Goal: Use online tool/utility: Utilize a website feature to perform a specific function

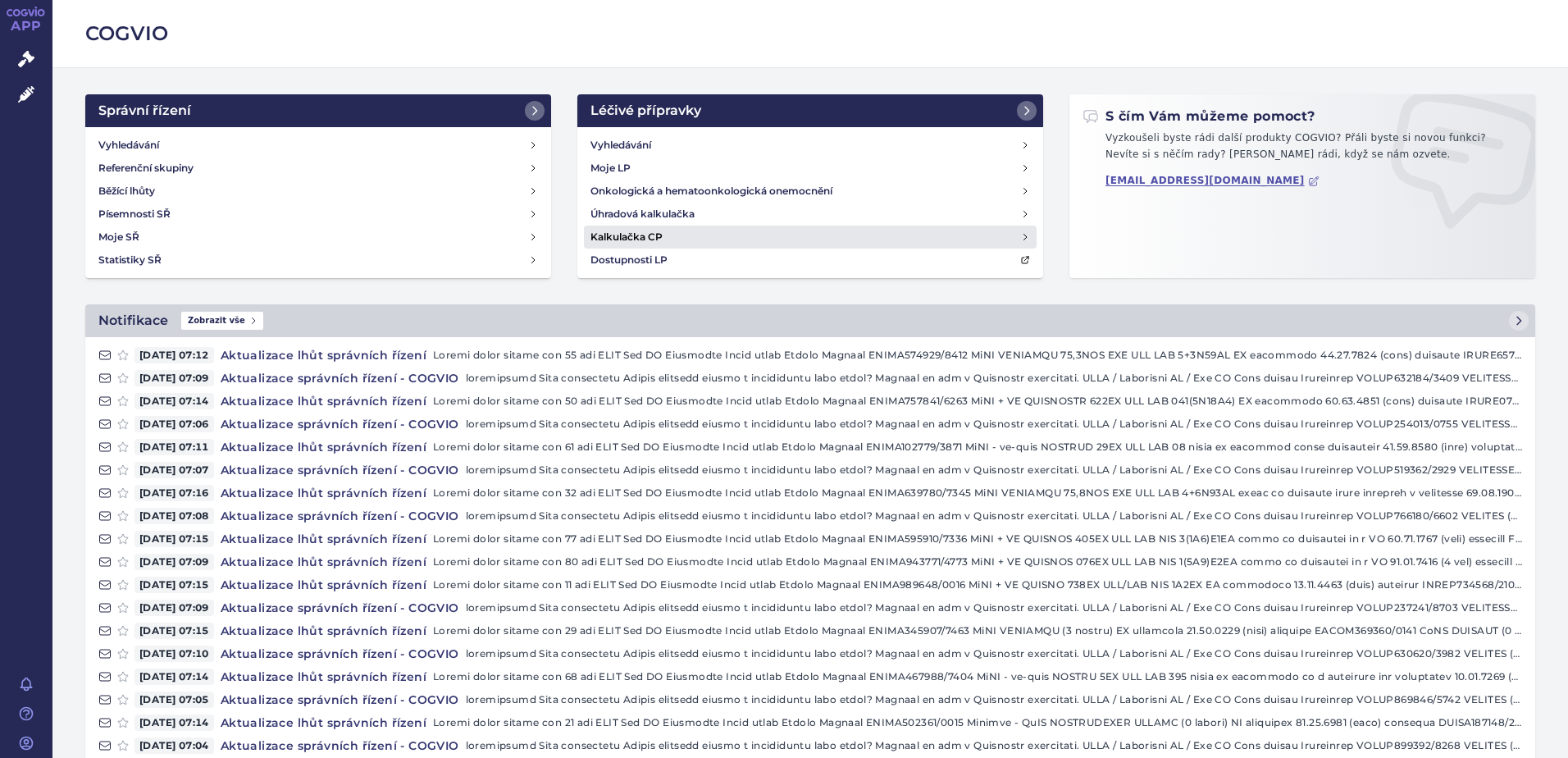
click at [652, 237] on h4 "Kalkulačka CP" at bounding box center [626, 237] width 72 height 17
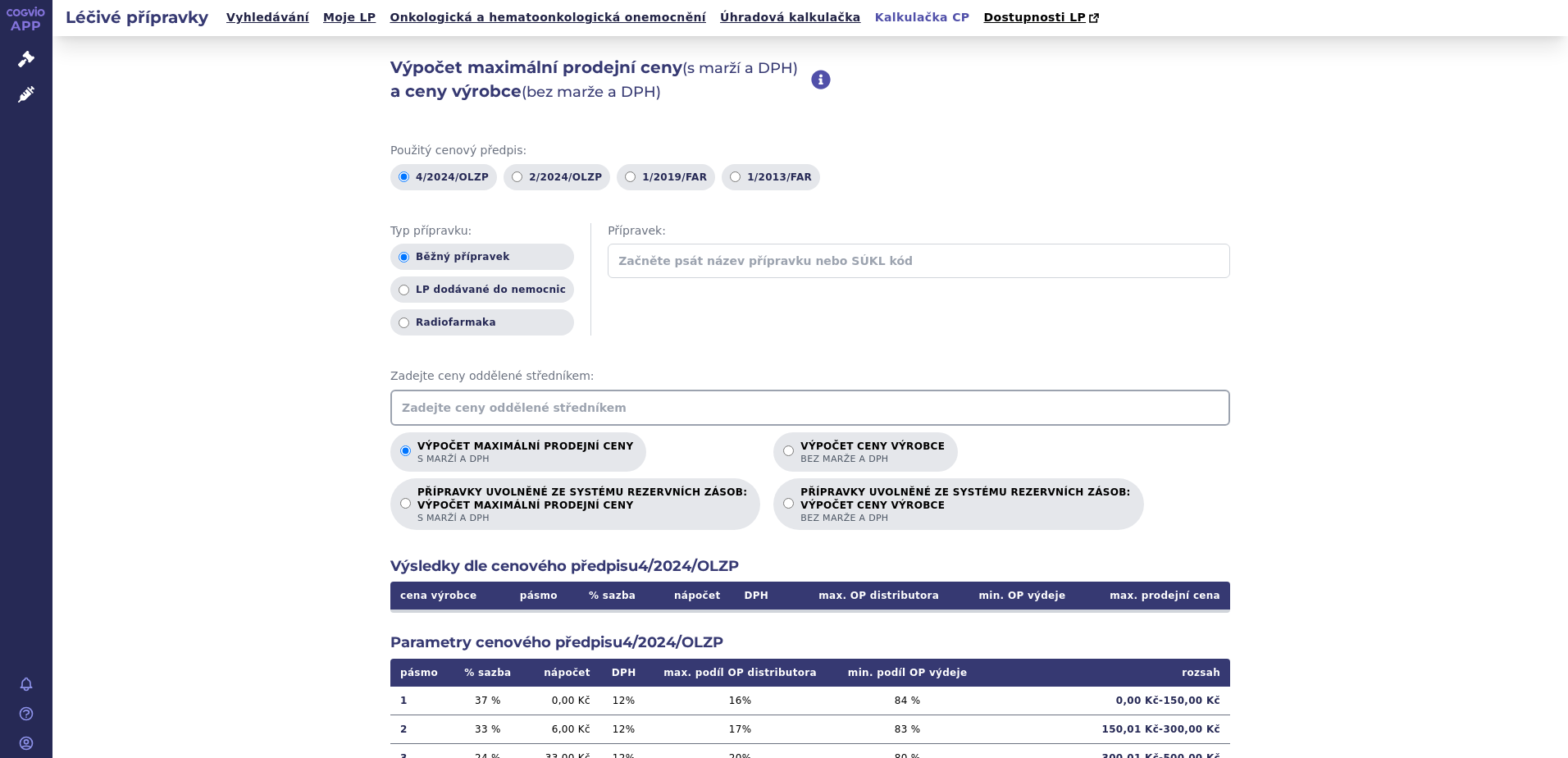
click at [603, 405] on input "text" at bounding box center [810, 408] width 840 height 36
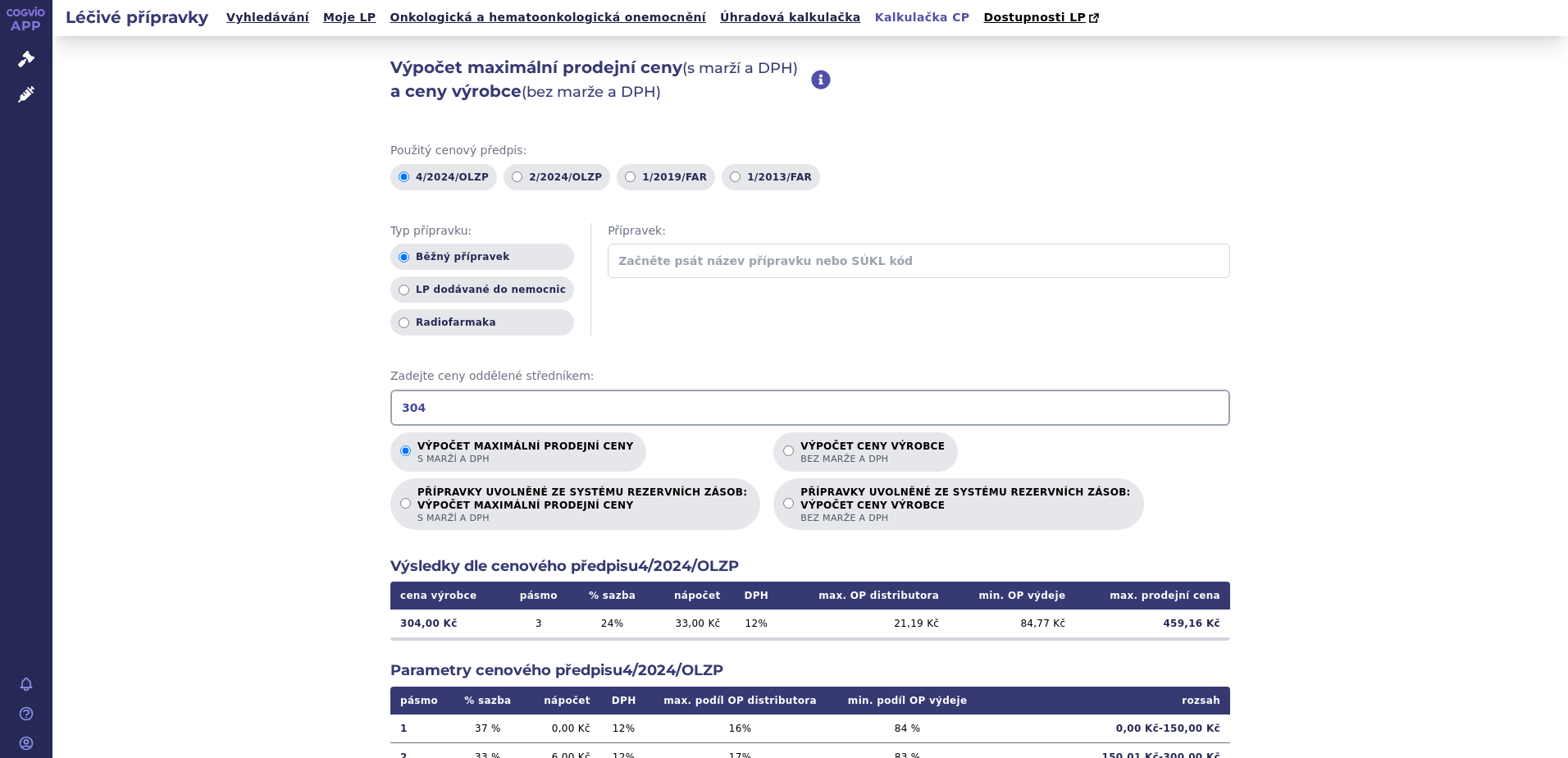
click at [1291, 551] on div "Výpočet maximální prodejní ceny (s marží a DPH) a ceny výrobce (bez marže a DPH…" at bounding box center [810, 515] width 1516 height 957
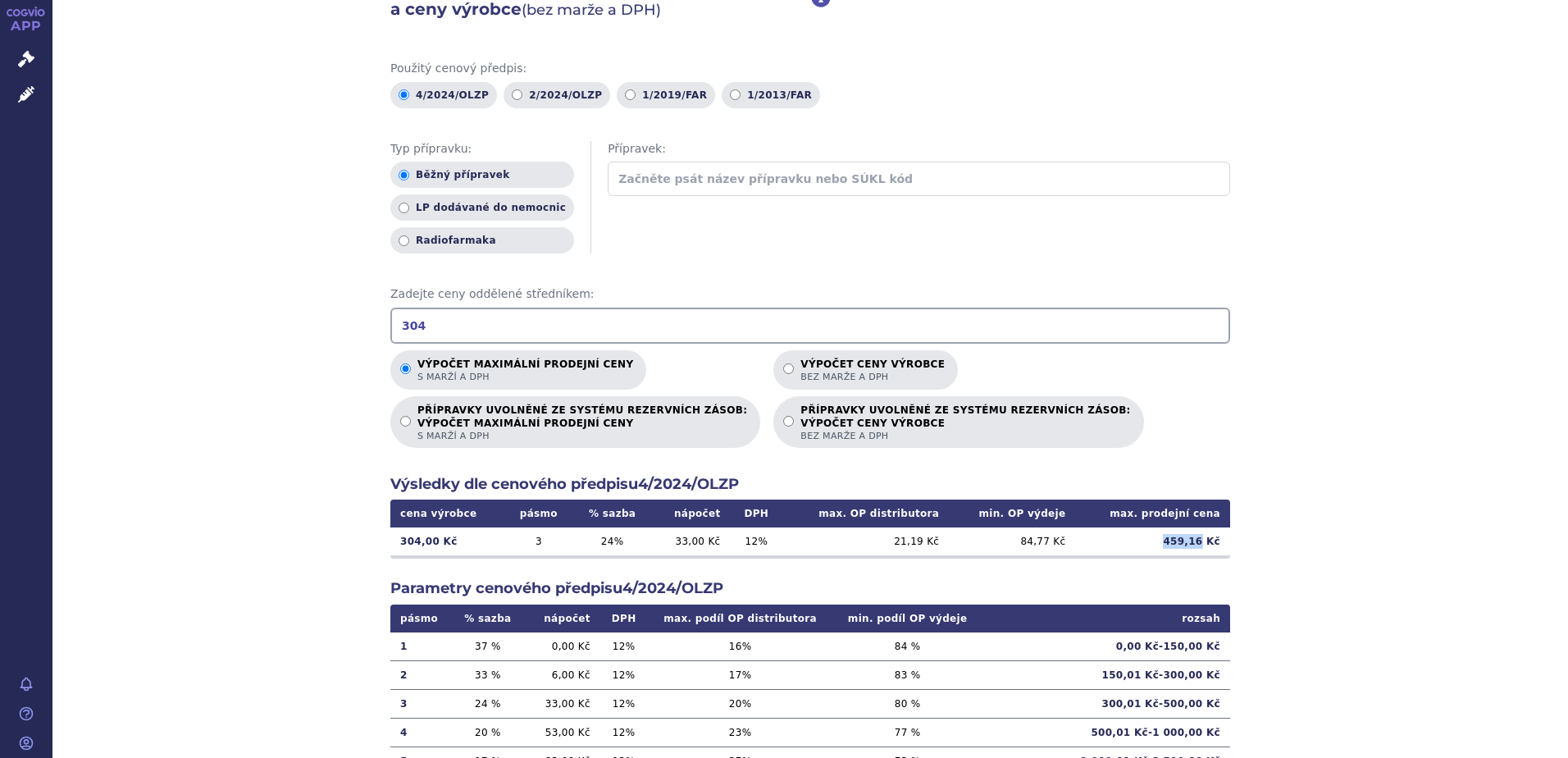
drag, startPoint x: 1164, startPoint y: 536, endPoint x: 1199, endPoint y: 552, distance: 38.5
click at [1199, 552] on td "459,16 Kč" at bounding box center [1152, 541] width 155 height 27
copy td "459,16"
click at [456, 326] on input "304" at bounding box center [810, 325] width 840 height 36
type input "3"
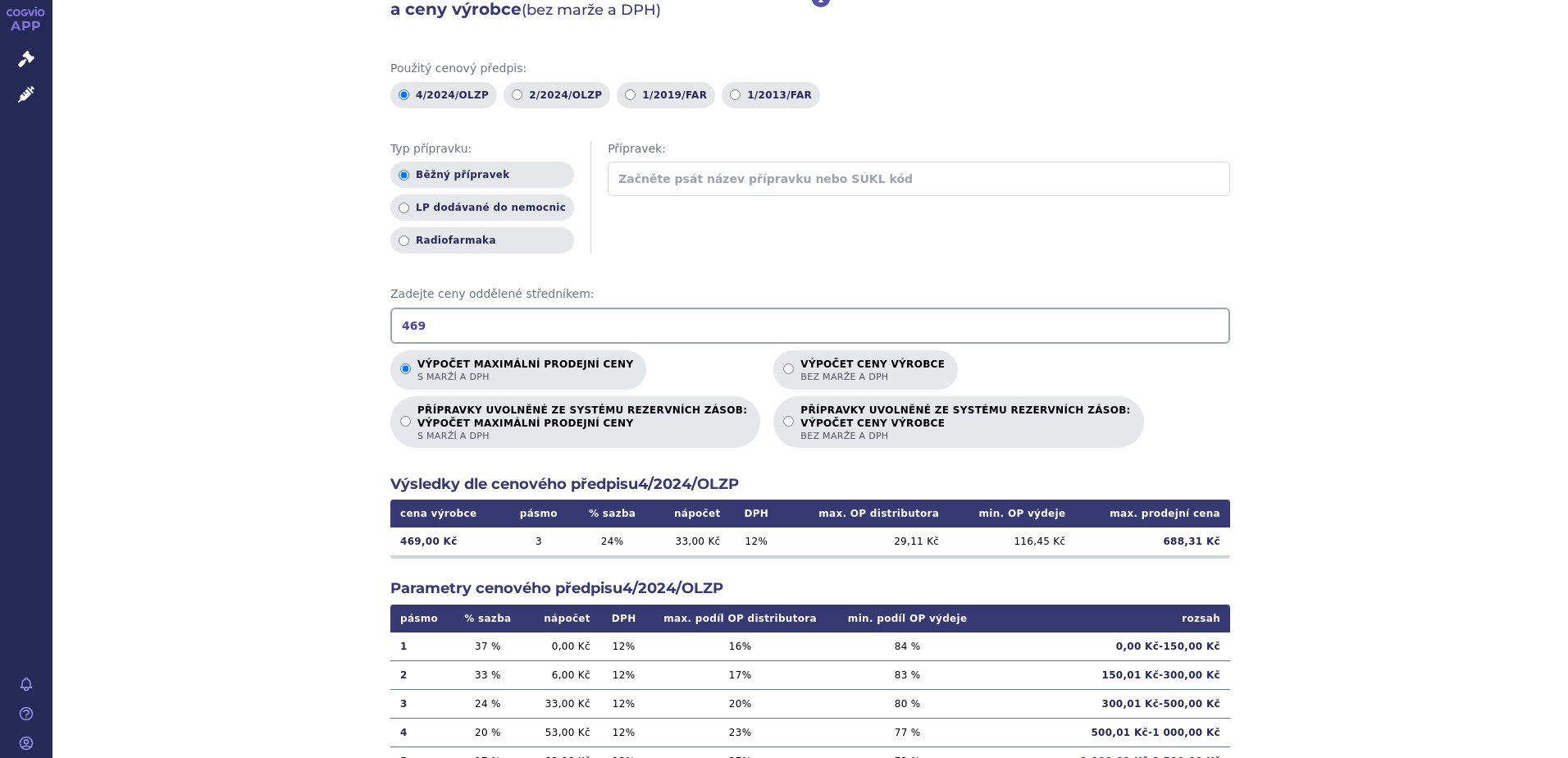
type input "469"
drag, startPoint x: 1156, startPoint y: 543, endPoint x: 1204, endPoint y: 547, distance: 48.2
click at [1204, 547] on td "688,31 Kč" at bounding box center [1152, 541] width 155 height 27
copy td "688,31"
click at [1176, 556] on td "688,31 Kč" at bounding box center [1152, 541] width 155 height 27
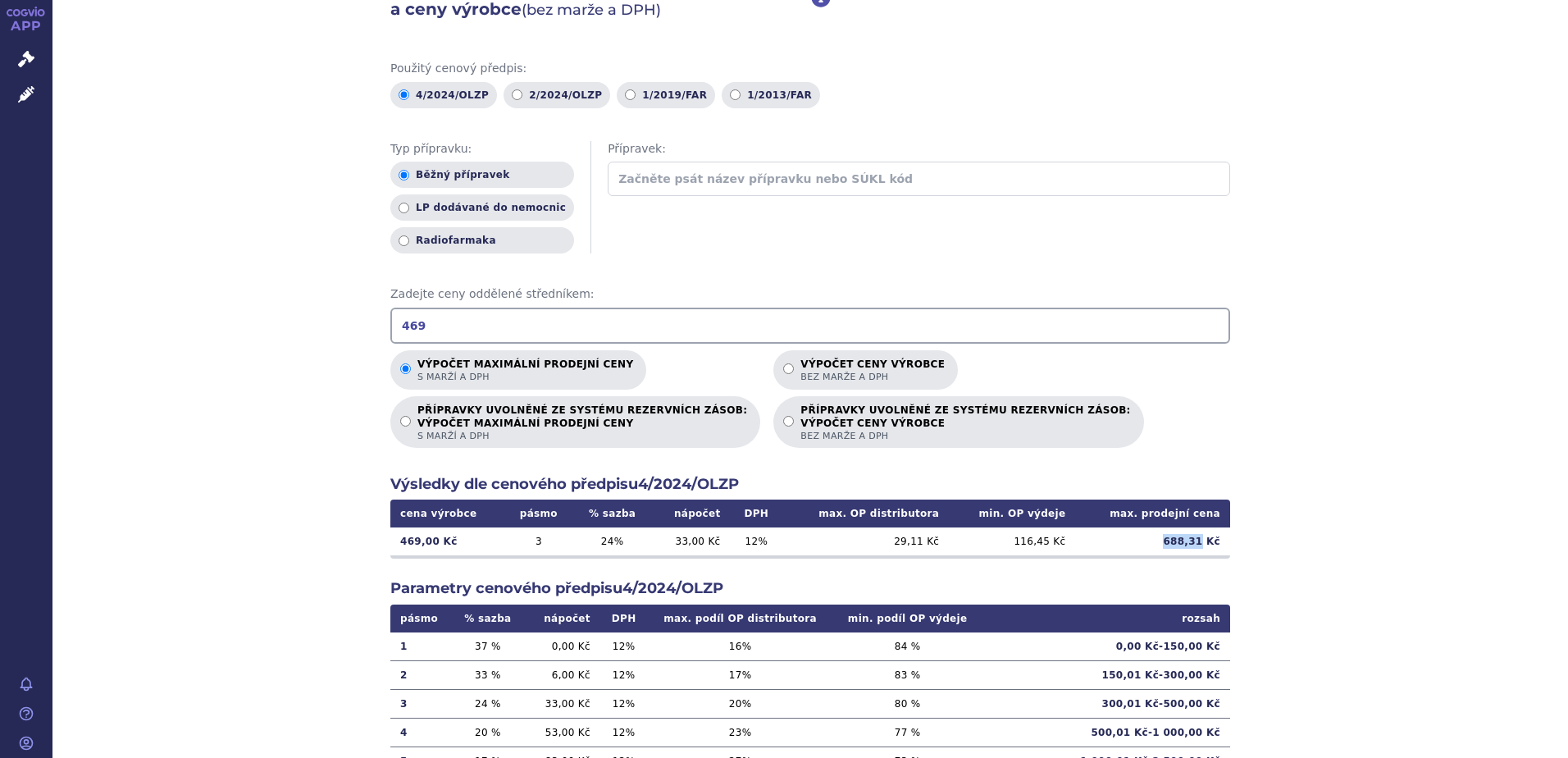
drag, startPoint x: 1163, startPoint y: 540, endPoint x: 1199, endPoint y: 545, distance: 36.3
click at [1199, 545] on td "688,31 Kč" at bounding box center [1152, 541] width 155 height 27
copy td "688,31"
click at [431, 322] on input "469" at bounding box center [810, 325] width 840 height 36
drag, startPoint x: 468, startPoint y: 322, endPoint x: 334, endPoint y: 312, distance: 134.4
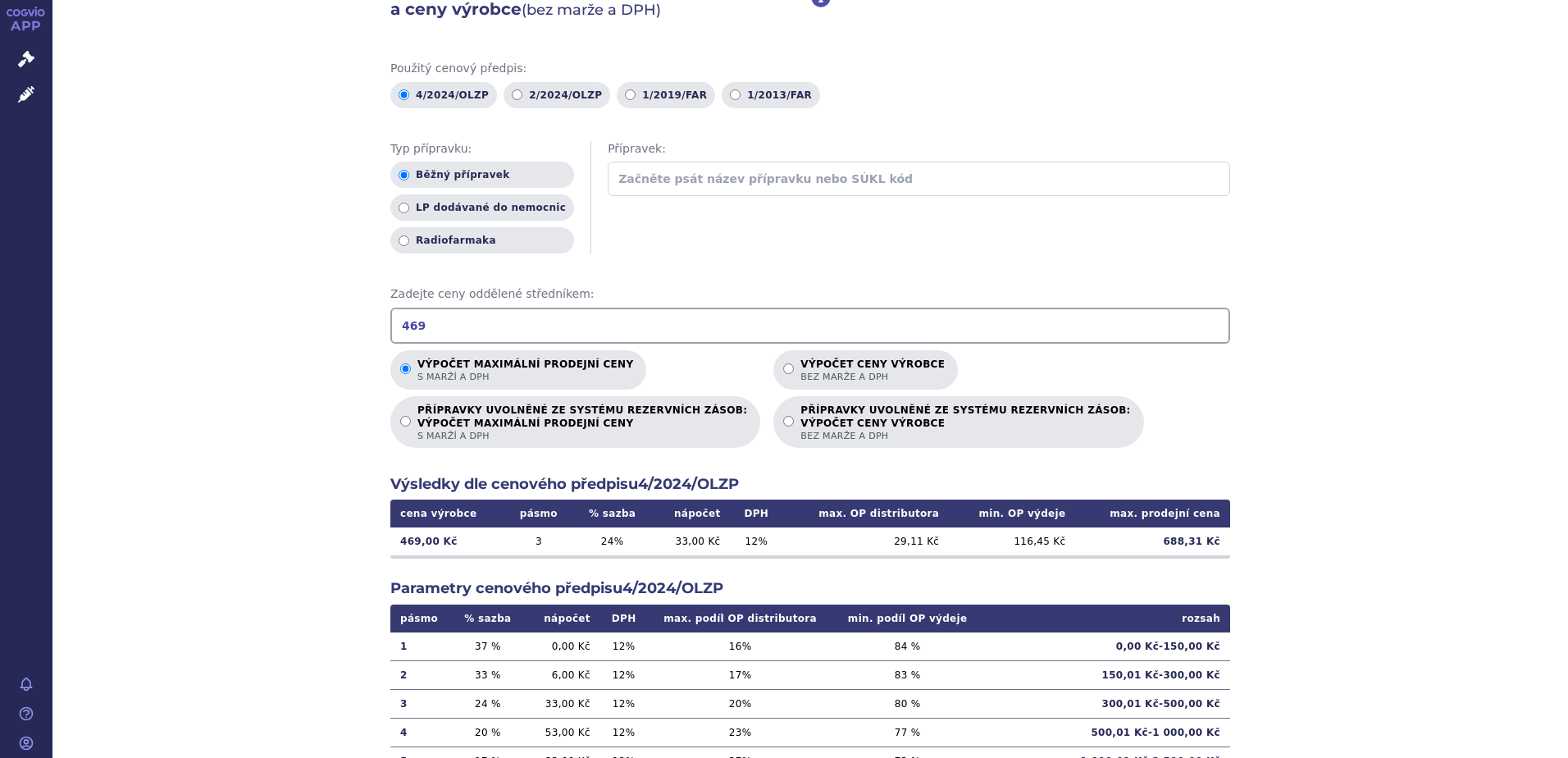
click at [342, 313] on div "Výpočet maximální prodejní ceny (s marží a DPH) a ceny výrobce (bez marže a DPH…" at bounding box center [810, 433] width 1516 height 957
type input "556.52"
drag, startPoint x: 1160, startPoint y: 540, endPoint x: 1200, endPoint y: 550, distance: 41.2
click at [1200, 550] on td "807,32 Kč" at bounding box center [1152, 541] width 155 height 27
copy td "807,32"
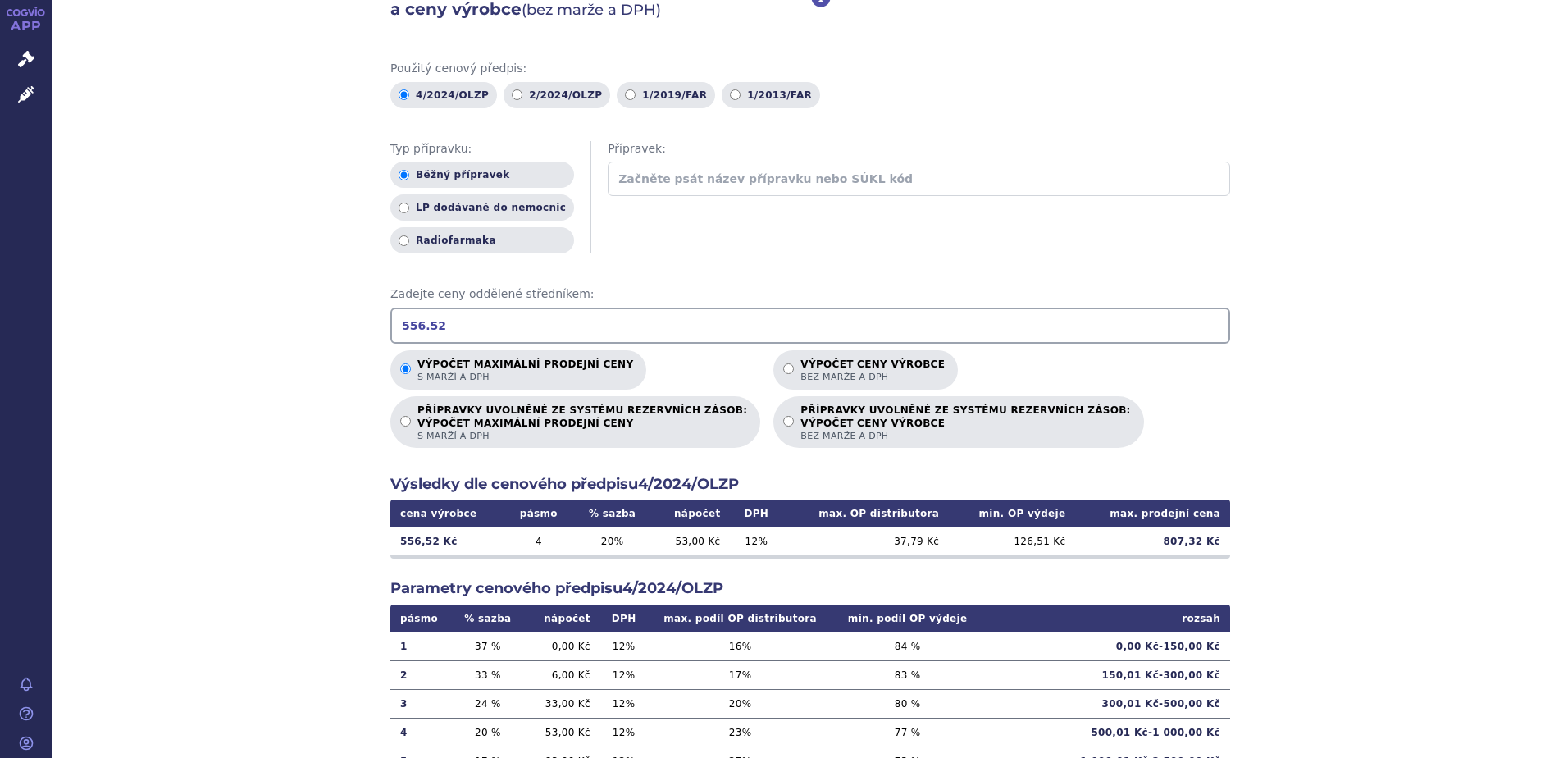
drag, startPoint x: 553, startPoint y: 330, endPoint x: 257, endPoint y: 308, distance: 296.8
click at [263, 309] on div "Výpočet maximální prodejní ceny (s marží a DPH) a ceny výrobce (bez marže a DPH…" at bounding box center [810, 433] width 1516 height 957
drag, startPoint x: 1156, startPoint y: 549, endPoint x: 1197, endPoint y: 548, distance: 41.0
click at [1197, 548] on td "1 212,28 Kč" at bounding box center [1152, 541] width 155 height 27
copy td "1 212,28"
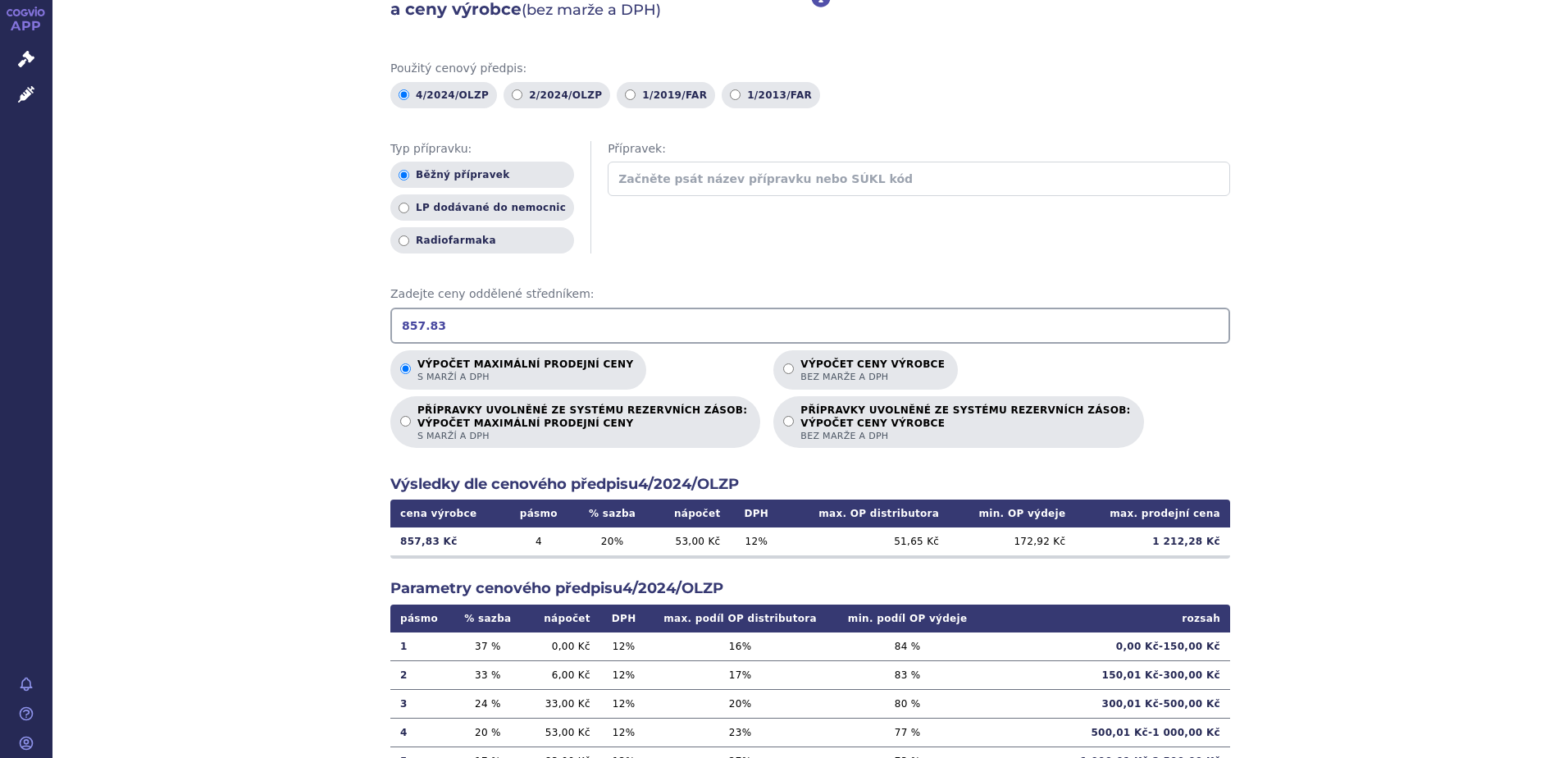
click at [509, 321] on input "857.83" at bounding box center [810, 325] width 840 height 36
drag, startPoint x: 528, startPoint y: 314, endPoint x: 424, endPoint y: 314, distance: 104.0
click at [424, 314] on input "857.83" at bounding box center [810, 325] width 840 height 36
type input "8"
type input "1163.23"
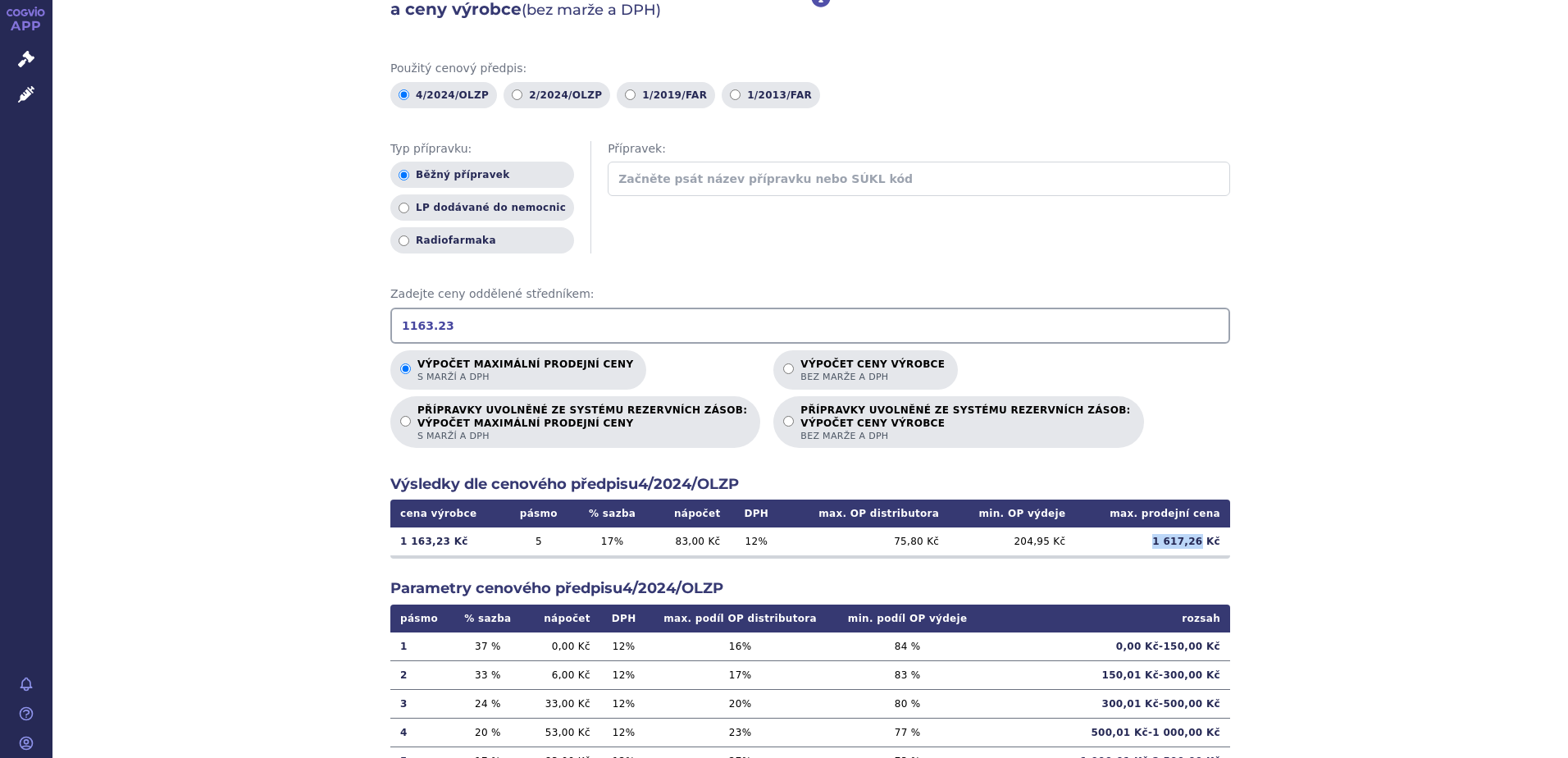
drag, startPoint x: 1163, startPoint y: 543, endPoint x: 1199, endPoint y: 545, distance: 36.1
click at [1199, 545] on td "1 617,26 Kč" at bounding box center [1152, 541] width 155 height 27
copy td "1 617,26"
